Goal: Obtain resource: Download file/media

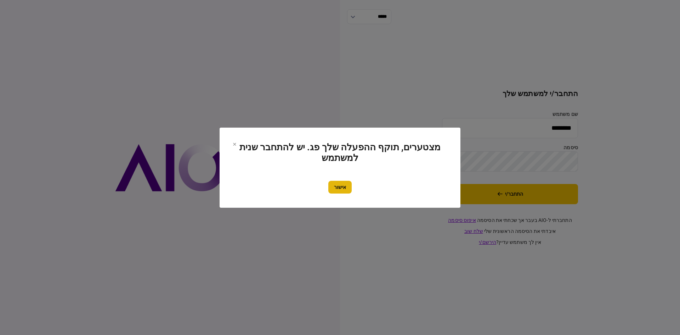
click at [333, 188] on button "אישור" at bounding box center [339, 187] width 23 height 13
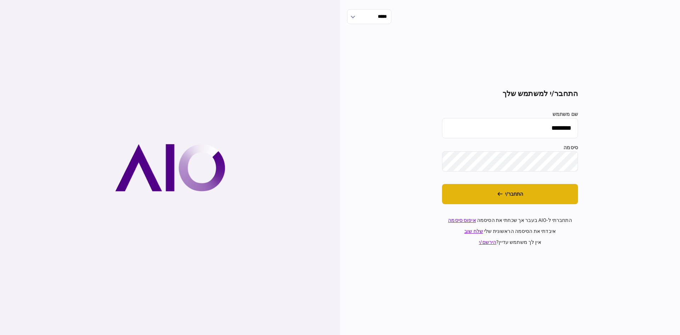
click at [459, 193] on button "התחבר/י" at bounding box center [510, 194] width 136 height 20
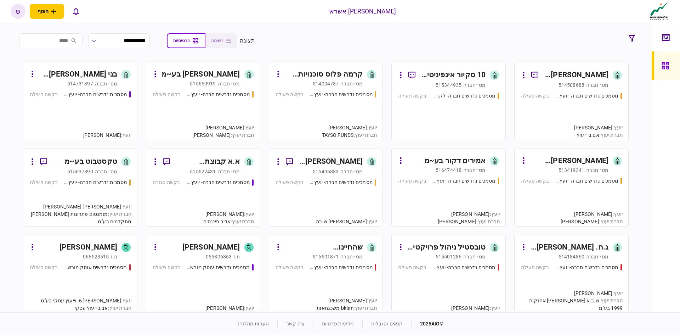
click at [329, 105] on div "מסמכים נדרשים חברה- יועץ - תהליך חברה בקשה פעילה" at bounding box center [325, 112] width 101 height 43
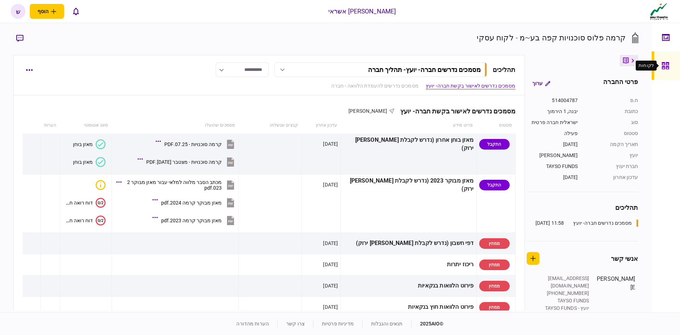
click at [663, 64] on icon at bounding box center [665, 66] width 8 height 8
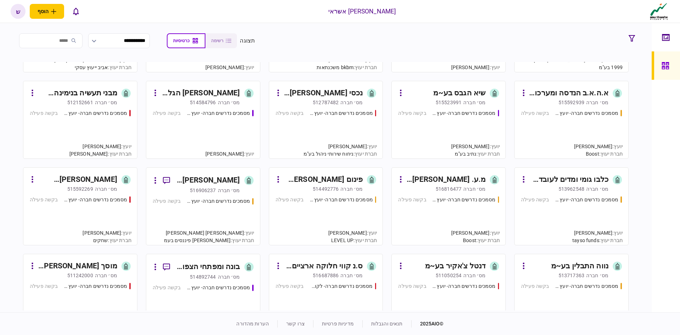
scroll to position [283, 0]
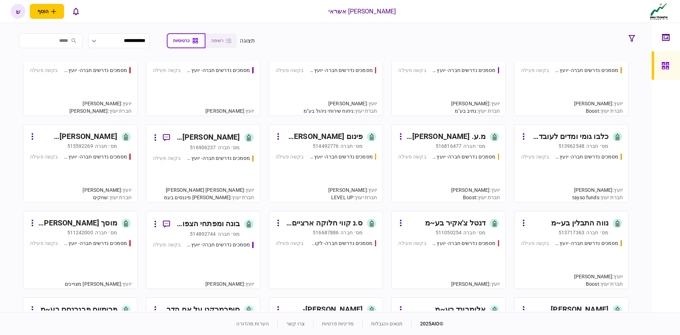
click at [219, 147] on div "מס׳ חברה" at bounding box center [229, 147] width 22 height 7
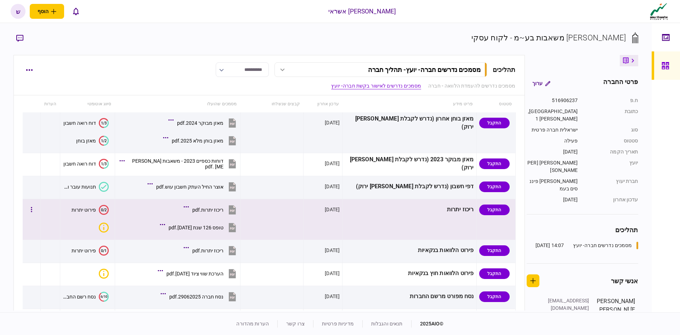
scroll to position [212, 0]
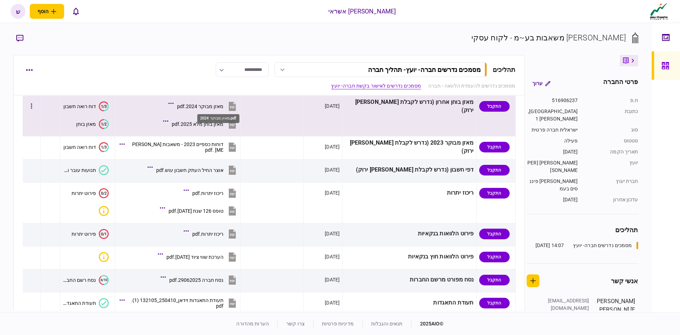
click at [223, 105] on div "מאזן מבוקר 2024.pdf" at bounding box center [200, 106] width 46 height 6
click at [216, 121] on div "מאזן בוחן מלא 2025.pdf" at bounding box center [198, 124] width 52 height 6
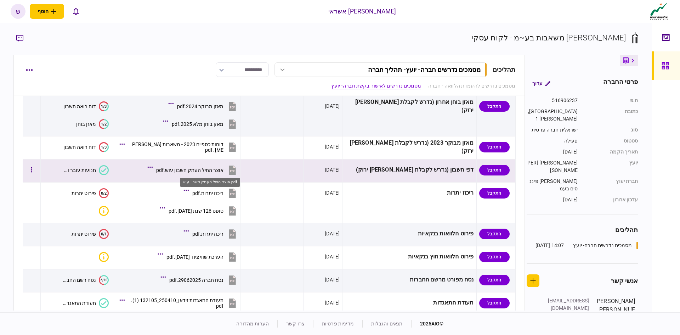
click at [220, 170] on div "אוצר החיל העתק חשבון עוש.pdf" at bounding box center [189, 170] width 67 height 6
click at [228, 166] on button "אוצר החיל העתק חשבון עוש.pdf" at bounding box center [193, 170] width 89 height 16
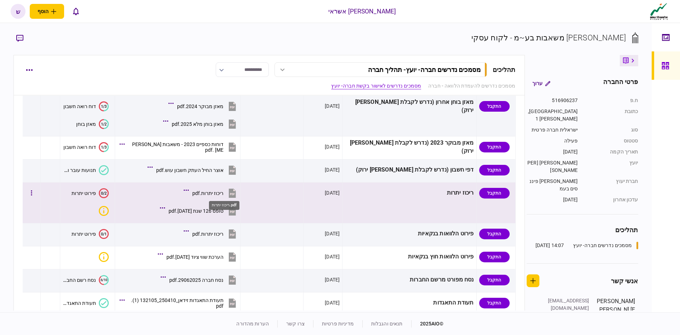
click at [223, 193] on div "ריכוז יתרות.pdf" at bounding box center [207, 193] width 31 height 6
click at [220, 209] on div "טופס 126 שנת [DATE].pdf" at bounding box center [196, 211] width 55 height 6
click at [222, 192] on div "ריכוז יתרות.pdf" at bounding box center [207, 193] width 31 height 6
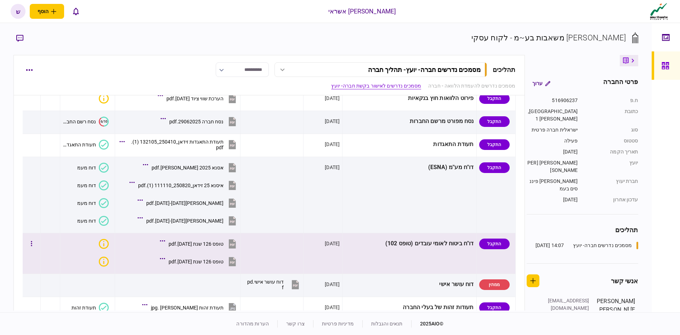
scroll to position [354, 0]
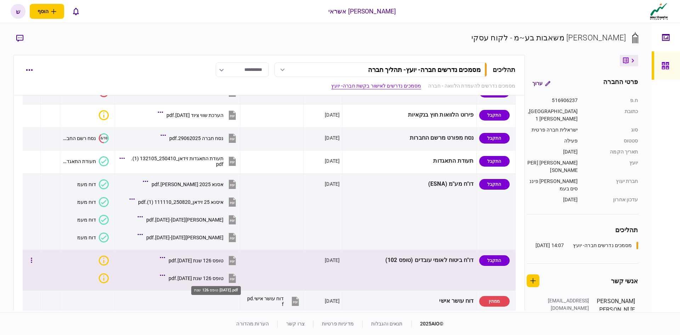
click at [217, 278] on div "טופס 126 שנת [DATE].pdf" at bounding box center [196, 278] width 55 height 6
click at [218, 259] on div "טופס 126 שנת [DATE].pdf" at bounding box center [196, 260] width 55 height 6
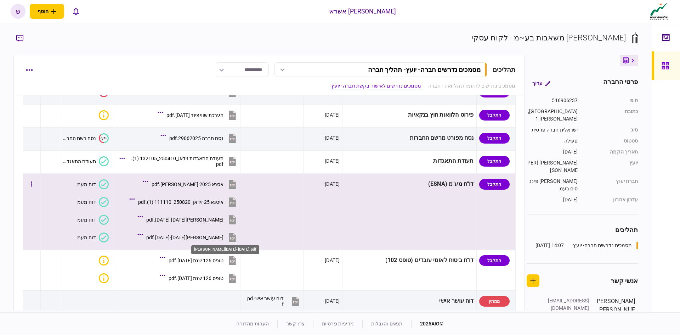
click at [213, 235] on div "[PERSON_NAME][DATE]-[DATE].pdf" at bounding box center [184, 237] width 77 height 6
click at [223, 221] on div "[PERSON_NAME][DATE]-[DATE].pdf" at bounding box center [184, 220] width 77 height 6
click at [220, 200] on div "איסנא 25 זידאן_250820_111110 (1).pdf" at bounding box center [180, 202] width 85 height 6
click at [220, 183] on div "אסנא 2025 [PERSON_NAME].pdf" at bounding box center [188, 184] width 72 height 6
click at [222, 182] on div "אסנא 2025 [PERSON_NAME].pdf" at bounding box center [188, 184] width 72 height 6
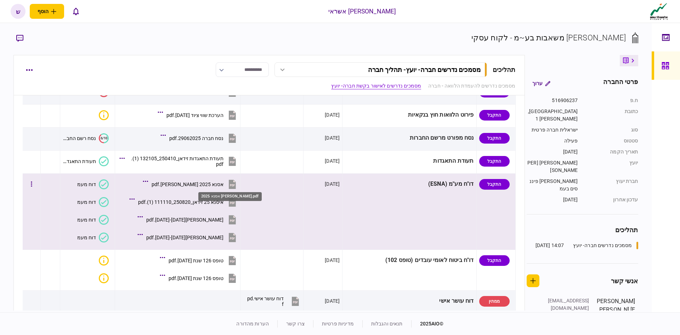
click at [212, 183] on div "אסנא 2025 [PERSON_NAME].pdf" at bounding box center [188, 184] width 72 height 6
click at [209, 201] on div "איסנא 25 זידאן_250820_111110 (1).pdf" at bounding box center [180, 202] width 85 height 6
click at [219, 217] on div "[PERSON_NAME][DATE]-[DATE].pdf" at bounding box center [184, 220] width 77 height 6
click at [214, 240] on div "[PERSON_NAME][DATE]-[DATE].pdf" at bounding box center [184, 237] width 77 height 6
click at [215, 233] on button "[PERSON_NAME][DATE]-[DATE].pdf" at bounding box center [188, 237] width 98 height 16
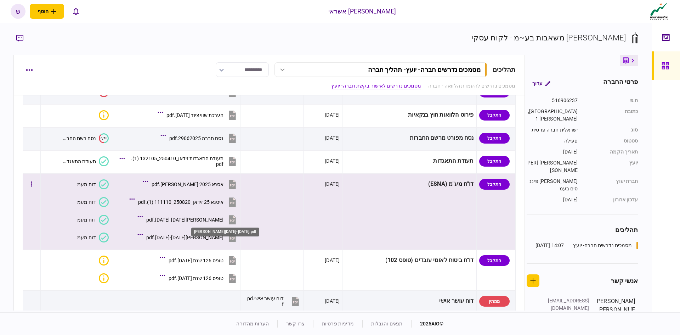
click at [223, 221] on div "[PERSON_NAME][DATE]-[DATE].pdf" at bounding box center [184, 220] width 77 height 6
click at [207, 235] on div "[PERSON_NAME][DATE]-[DATE].pdf" at bounding box center [184, 237] width 77 height 6
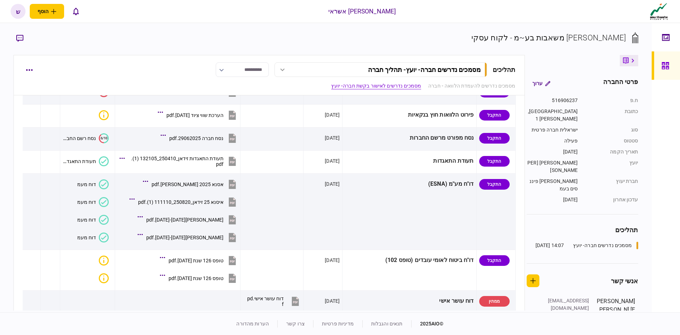
drag, startPoint x: 219, startPoint y: 238, endPoint x: 757, endPoint y: 246, distance: 537.8
click at [679, 246] on html "**********" at bounding box center [340, 167] width 680 height 335
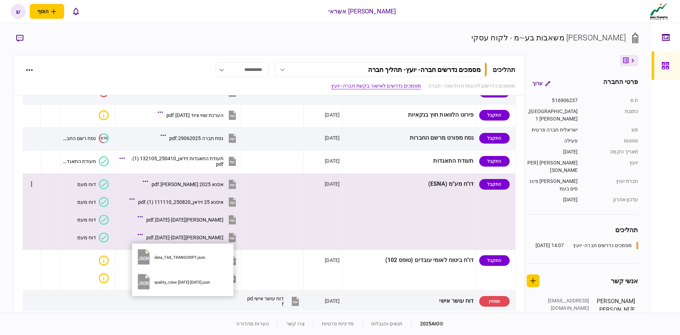
click at [143, 234] on icon at bounding box center [139, 234] width 5 height 2
drag, startPoint x: 182, startPoint y: 234, endPoint x: 171, endPoint y: 235, distance: 11.7
click at [171, 235] on section "[PERSON_NAME][DATE]-[DATE].pdf" at bounding box center [179, 238] width 116 height 18
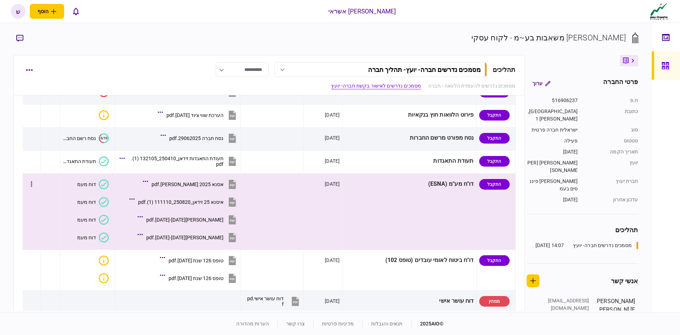
drag, startPoint x: 173, startPoint y: 233, endPoint x: 206, endPoint y: 239, distance: 32.8
drag, startPoint x: 206, startPoint y: 239, endPoint x: 158, endPoint y: 228, distance: 49.1
click at [158, 228] on section "[PERSON_NAME][DATE]-[DATE].pdf" at bounding box center [179, 220] width 116 height 18
click at [214, 238] on div "[PERSON_NAME][DATE]-[DATE].pdf" at bounding box center [184, 237] width 77 height 6
click at [223, 237] on div "[PERSON_NAME][DATE]-[DATE].pdf" at bounding box center [184, 237] width 77 height 6
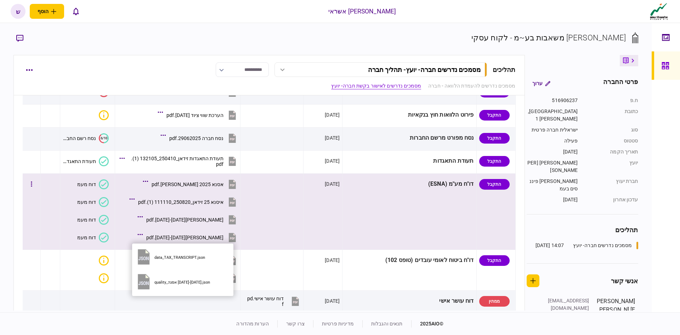
click at [143, 233] on icon at bounding box center [139, 234] width 5 height 2
click at [141, 233] on div at bounding box center [140, 235] width 2 height 6
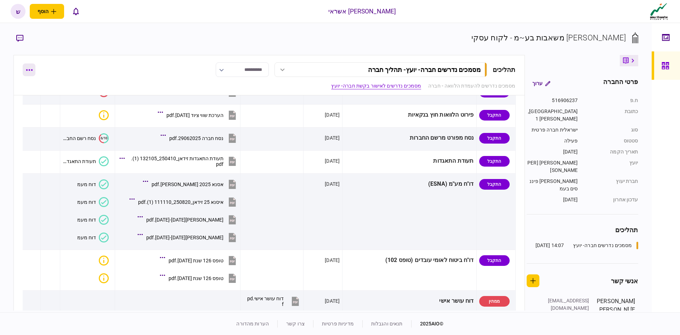
click at [33, 73] on button "button" at bounding box center [29, 69] width 13 height 13
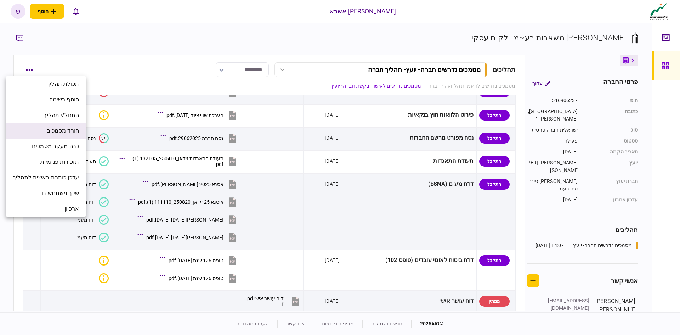
click at [65, 132] on span "הורד מסמכים" at bounding box center [62, 130] width 33 height 8
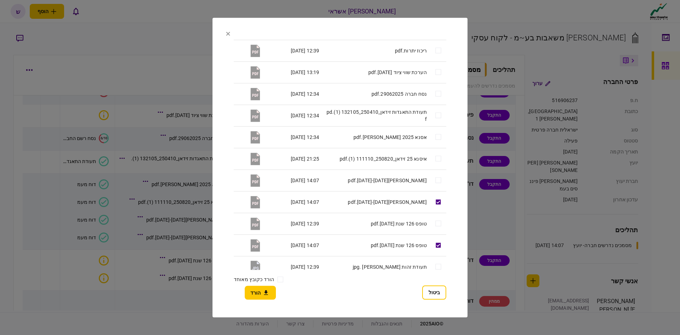
scroll to position [194, 0]
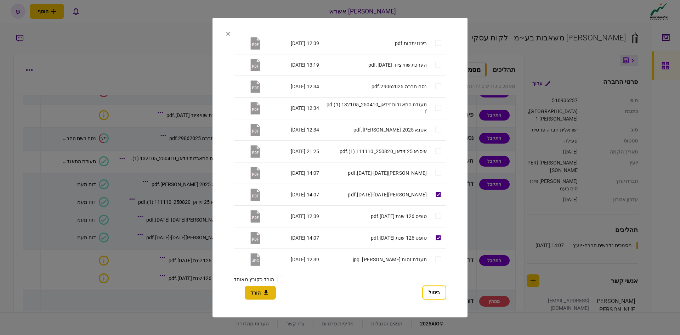
click at [261, 289] on button "הורד" at bounding box center [260, 292] width 31 height 14
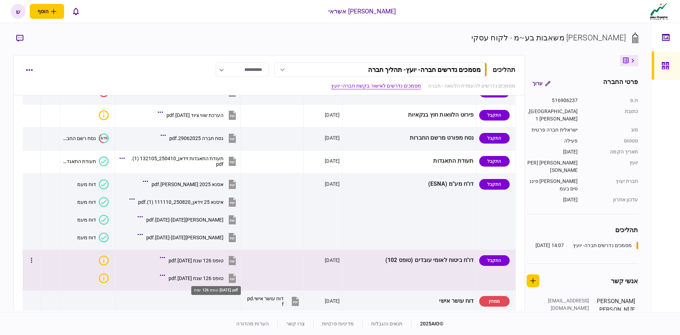
click at [222, 277] on div "טופס 126 שנת [DATE].pdf" at bounding box center [196, 278] width 55 height 6
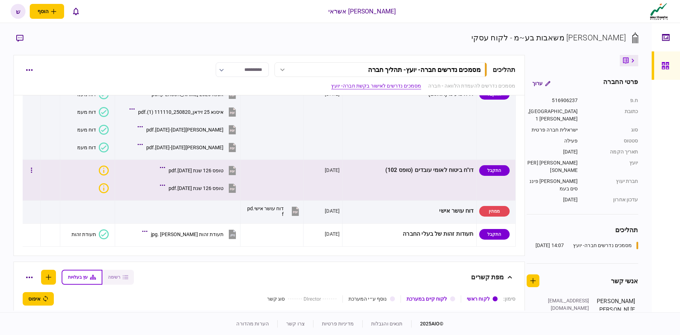
scroll to position [425, 0]
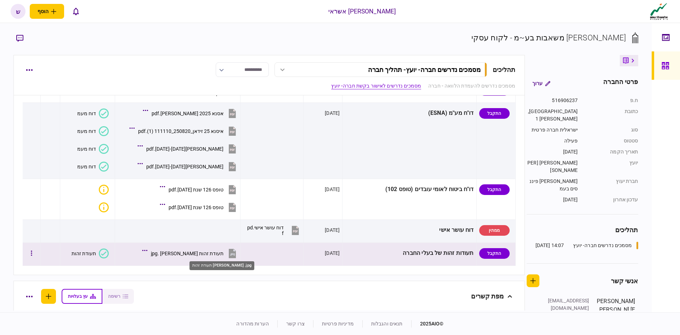
click at [219, 254] on div "תעודת זהות [PERSON_NAME] .jpg" at bounding box center [187, 253] width 73 height 6
